Goal: Information Seeking & Learning: Learn about a topic

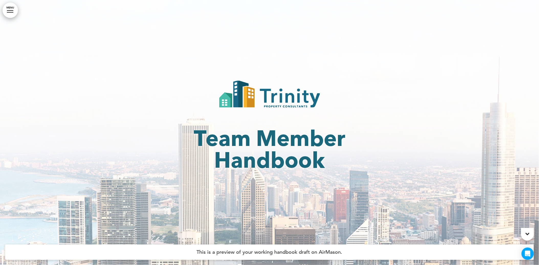
click at [529, 234] on icon at bounding box center [528, 234] width 4 height 6
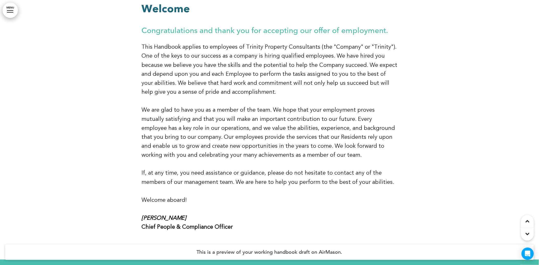
scroll to position [369, 0]
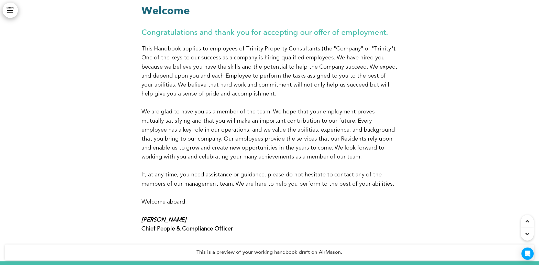
drag, startPoint x: 139, startPoint y: 221, endPoint x: 131, endPoint y: 218, distance: 8.6
click at [131, 218] on div at bounding box center [269, 109] width 539 height 303
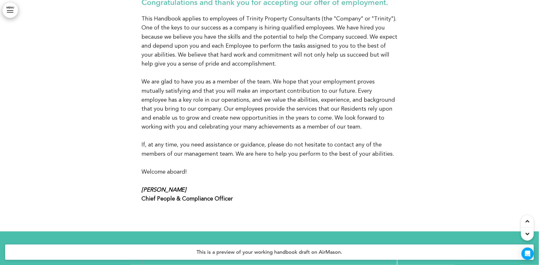
scroll to position [426, 0]
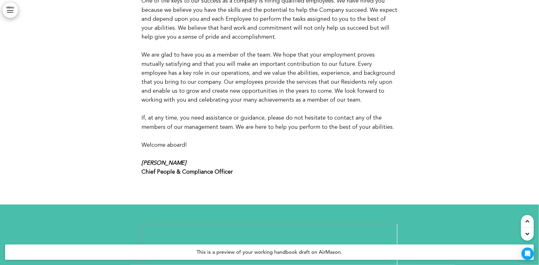
click at [524, 234] on div at bounding box center [527, 234] width 13 height 13
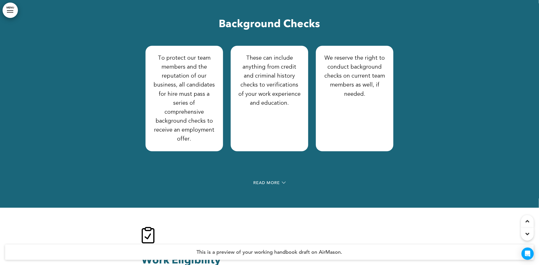
scroll to position [2849, 0]
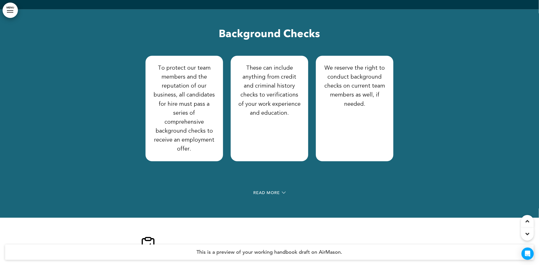
click at [267, 188] on div "Read More" at bounding box center [270, 193] width 256 height 10
click at [270, 191] on span "Read More" at bounding box center [266, 193] width 27 height 4
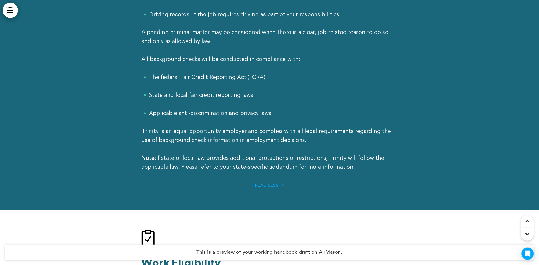
click at [260, 183] on span "Read Less" at bounding box center [267, 185] width 24 height 4
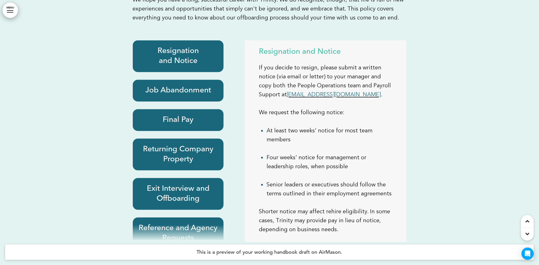
scroll to position [4460, 0]
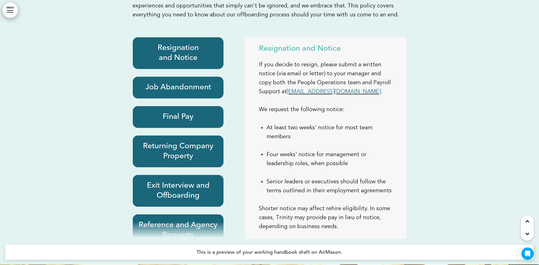
click at [197, 43] on h6 "Resignation and Notice" at bounding box center [178, 53] width 79 height 20
click at [180, 83] on h6 "Job Abandonment" at bounding box center [178, 88] width 79 height 10
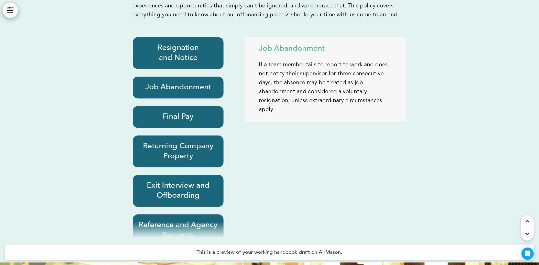
click at [178, 112] on h6 "Final Pay" at bounding box center [178, 117] width 79 height 10
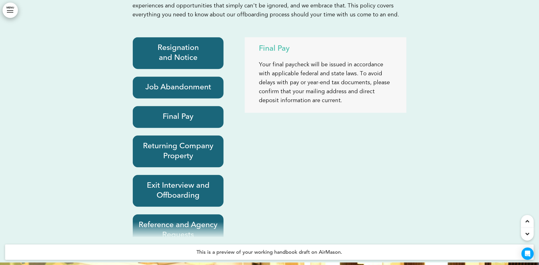
click at [181, 141] on h6 "Returning Company Property" at bounding box center [178, 151] width 79 height 20
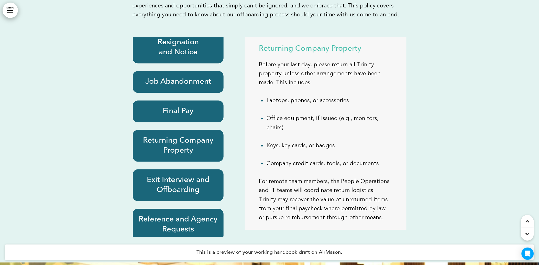
scroll to position [7, 0]
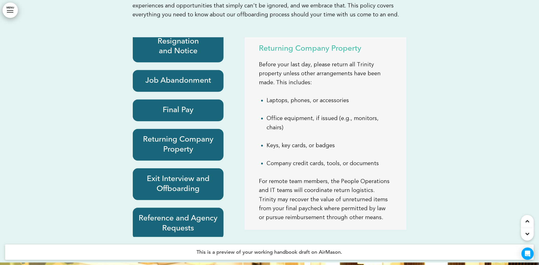
click at [186, 174] on h6 "Exit Interview and Offboarding" at bounding box center [178, 184] width 79 height 20
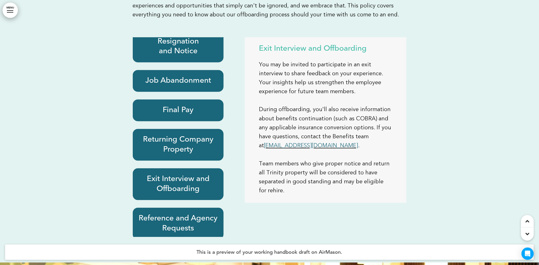
click at [187, 208] on div "Reference and Agency Requests" at bounding box center [178, 224] width 91 height 32
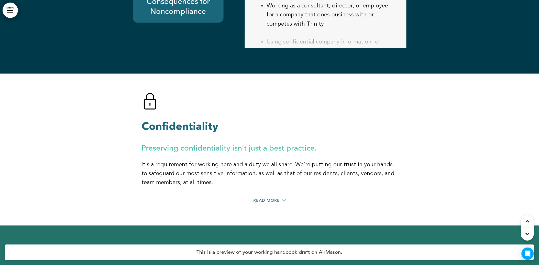
scroll to position [6336, 0]
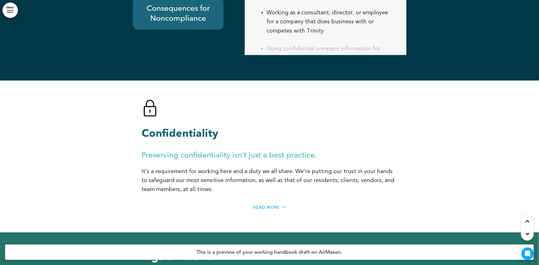
click at [268, 205] on span "Read More" at bounding box center [266, 207] width 27 height 4
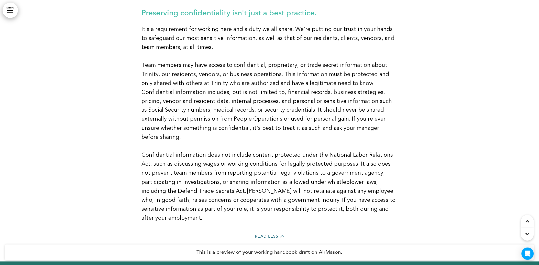
scroll to position [6449, 0]
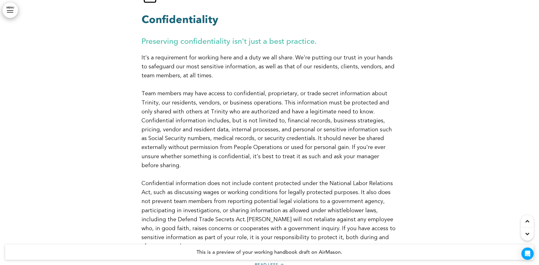
drag, startPoint x: 139, startPoint y: 62, endPoint x: 138, endPoint y: 67, distance: 4.7
click at [138, 67] on div at bounding box center [269, 128] width 539 height 323
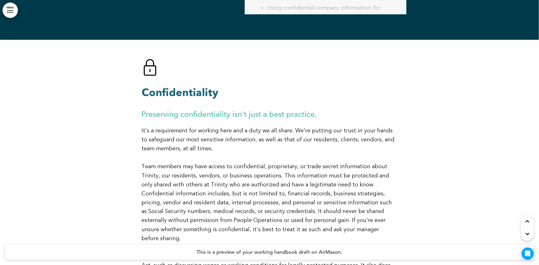
scroll to position [6364, 0]
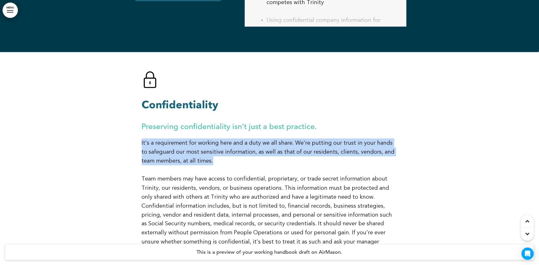
drag, startPoint x: 142, startPoint y: 111, endPoint x: 207, endPoint y: 134, distance: 68.8
click at [207, 138] on p "It's a requirement for working here and a duty we all share. We're putting our …" at bounding box center [270, 151] width 256 height 27
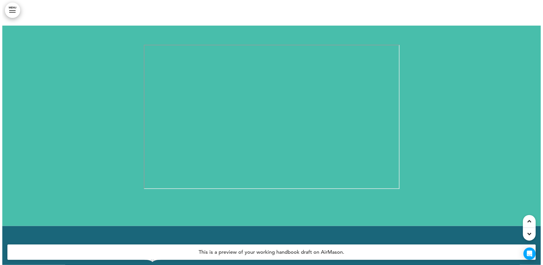
scroll to position [597, 0]
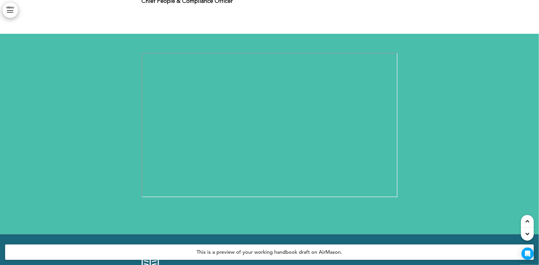
click at [10, 8] on link "MENU" at bounding box center [10, 10] width 15 height 15
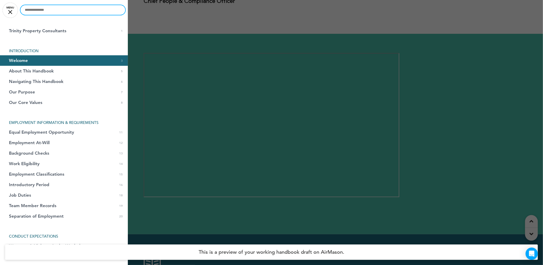
click at [35, 11] on input "text" at bounding box center [72, 10] width 105 height 10
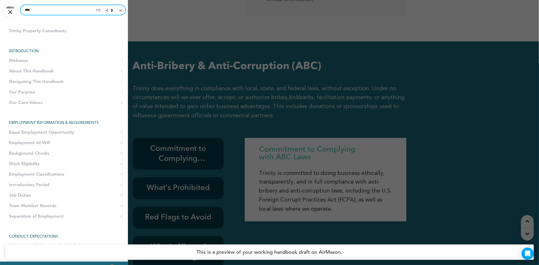
scroll to position [5728, 0]
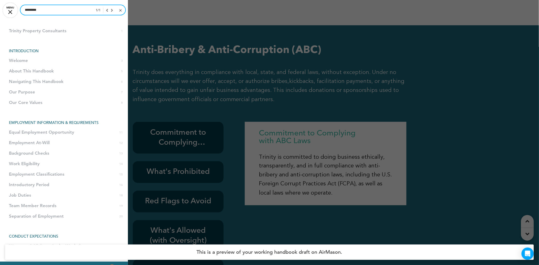
type input "*********"
click at [107, 9] on div at bounding box center [108, 10] width 10 height 5
click at [99, 12] on span "1" at bounding box center [100, 10] width 2 height 3
click at [62, 11] on input "*********" at bounding box center [72, 10] width 105 height 10
click at [107, 9] on div at bounding box center [108, 10] width 10 height 5
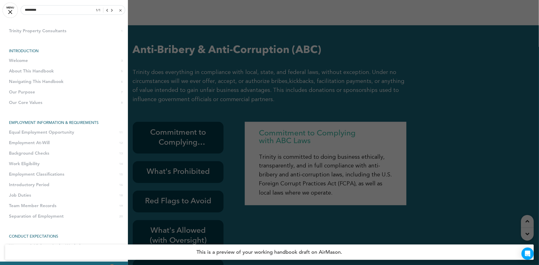
click at [106, 10] on div at bounding box center [108, 10] width 10 height 5
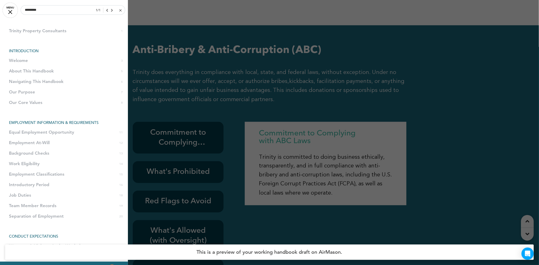
click at [106, 10] on div at bounding box center [108, 10] width 10 height 5
click at [96, 8] on span "1 / 1" at bounding box center [100, 10] width 8 height 5
drag, startPoint x: 93, startPoint y: 8, endPoint x: 76, endPoint y: 10, distance: 17.2
click at [76, 10] on input "*********" at bounding box center [72, 10] width 105 height 10
click at [119, 9] on div at bounding box center [120, 10] width 2 height 2
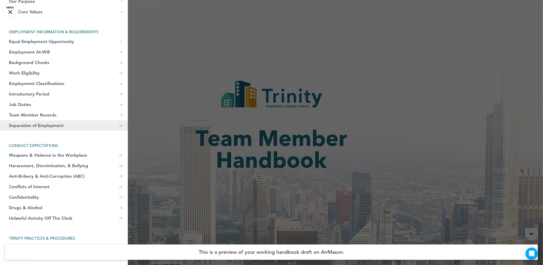
scroll to position [114, 0]
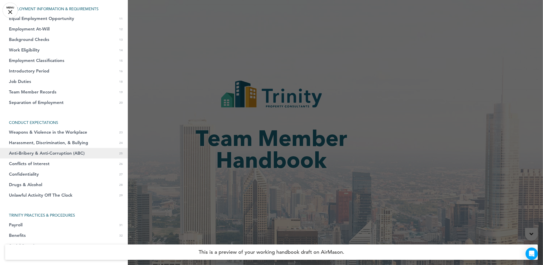
click at [64, 154] on span "Anti-Bribery & Anti-Corruption (ABC)" at bounding box center [47, 153] width 76 height 4
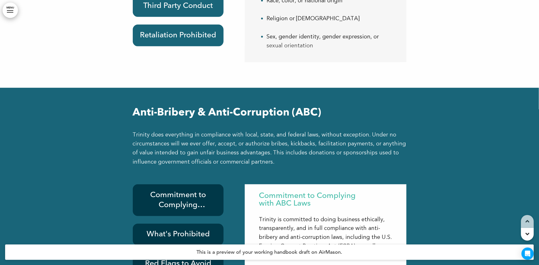
scroll to position [5728, 0]
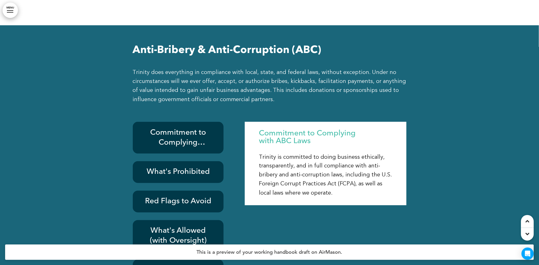
click at [191, 128] on h6 "Commitment to Complying with ABC Laws" at bounding box center [178, 138] width 79 height 20
click at [188, 167] on h6 "What's Prohibited" at bounding box center [178, 172] width 79 height 10
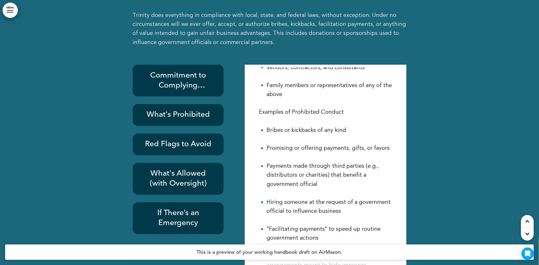
scroll to position [257, 0]
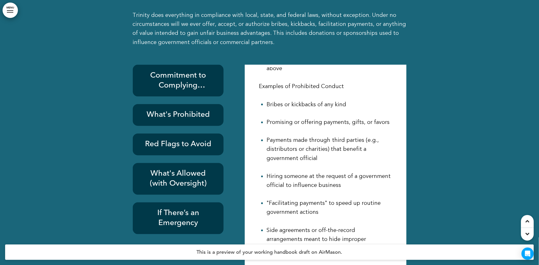
click at [172, 139] on h6 "Red Flags to Avoid" at bounding box center [178, 144] width 79 height 10
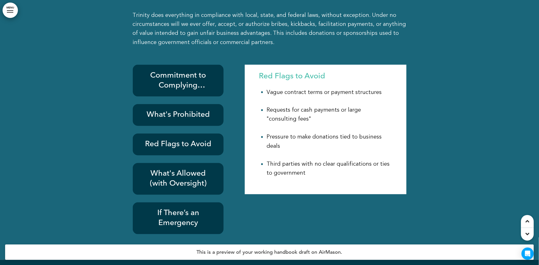
click at [187, 169] on h6 "What's Allowed (with Oversight)" at bounding box center [178, 179] width 79 height 20
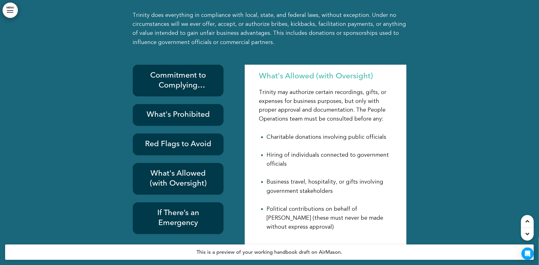
click at [187, 208] on h6 "If There’s an Emergency" at bounding box center [178, 218] width 79 height 20
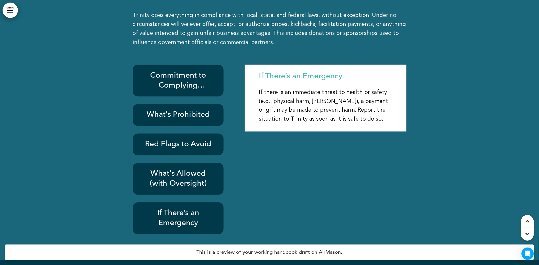
click at [182, 71] on h6 "Commitment to Complying with ABC Laws" at bounding box center [178, 81] width 79 height 20
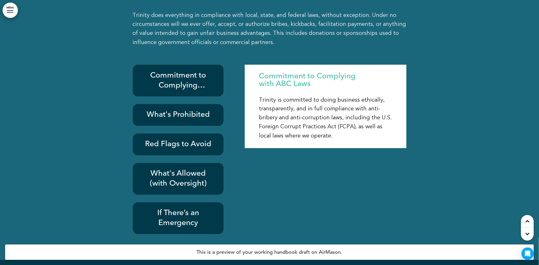
click at [183, 110] on h6 "What's Prohibited" at bounding box center [178, 115] width 79 height 10
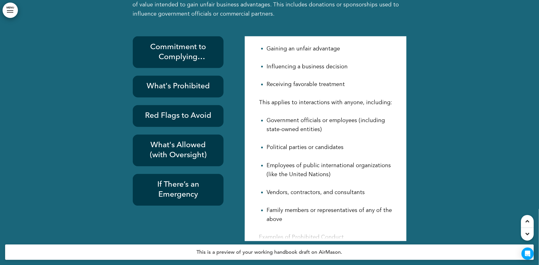
scroll to position [85, 0]
